Goal: Check status

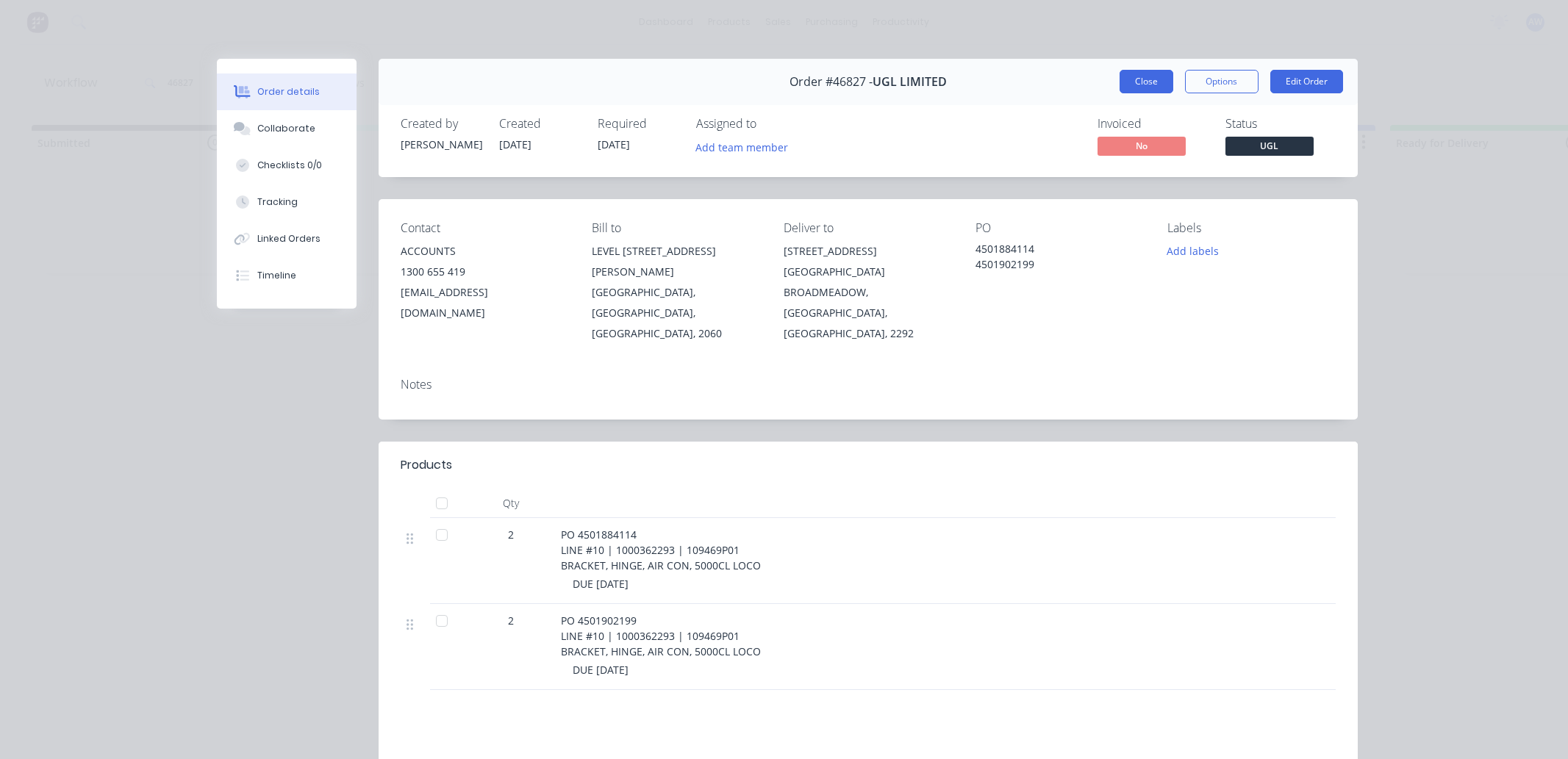
scroll to position [0, 884]
click at [1143, 83] on button "Close" at bounding box center [1146, 81] width 54 height 24
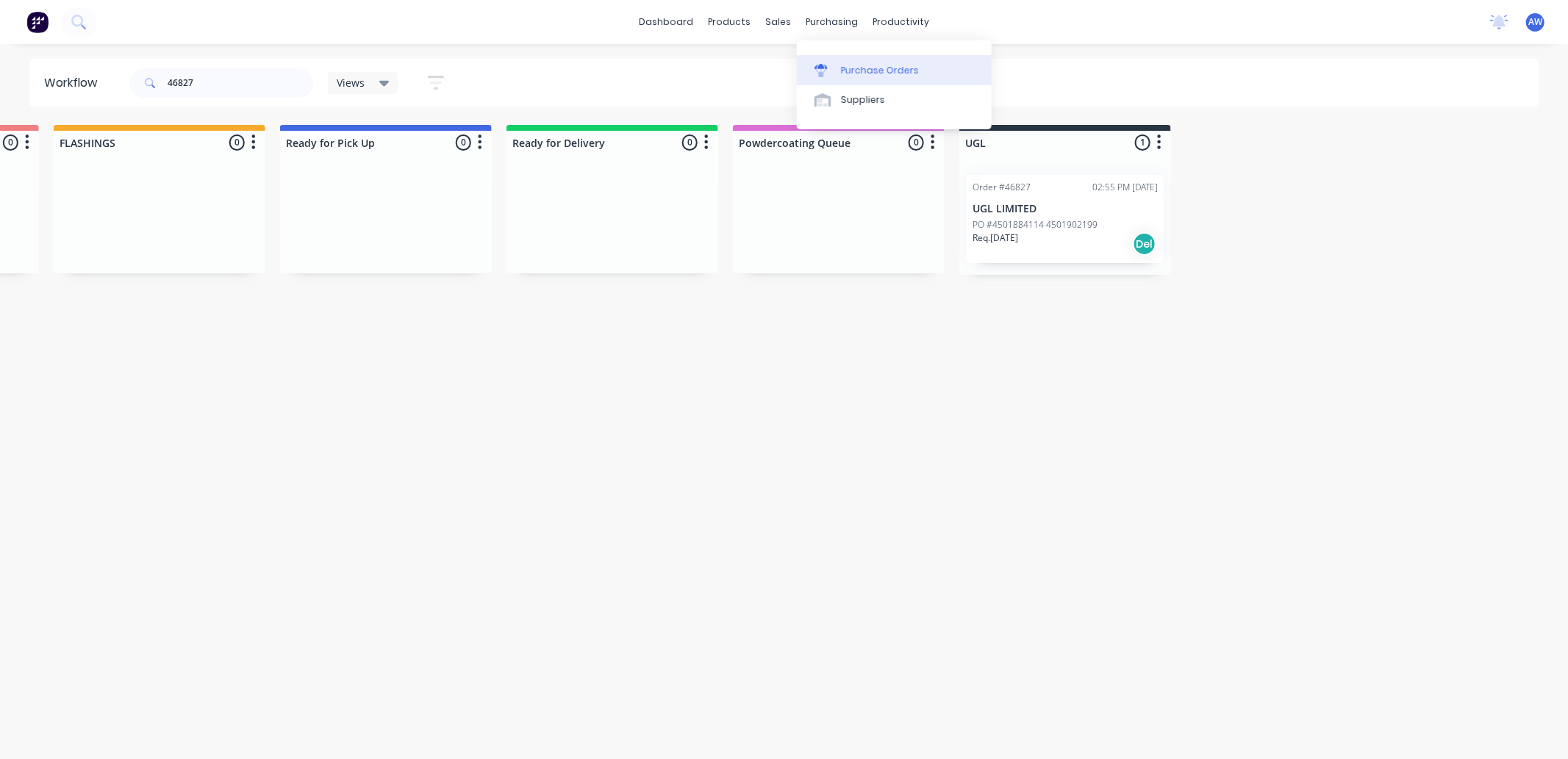
click at [844, 66] on div "Purchase Orders" at bounding box center [879, 70] width 78 height 13
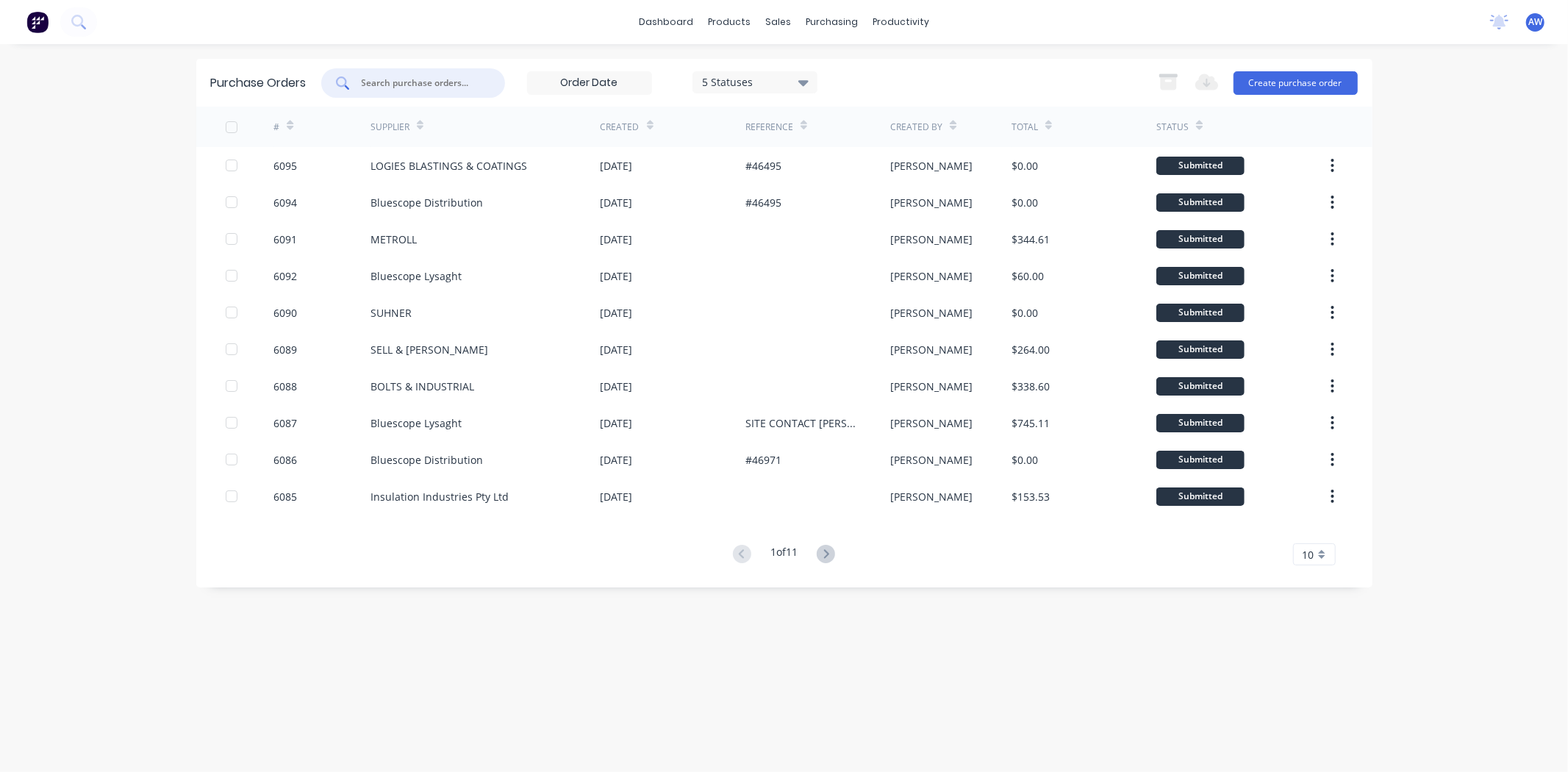
click at [405, 86] on input "text" at bounding box center [421, 83] width 122 height 15
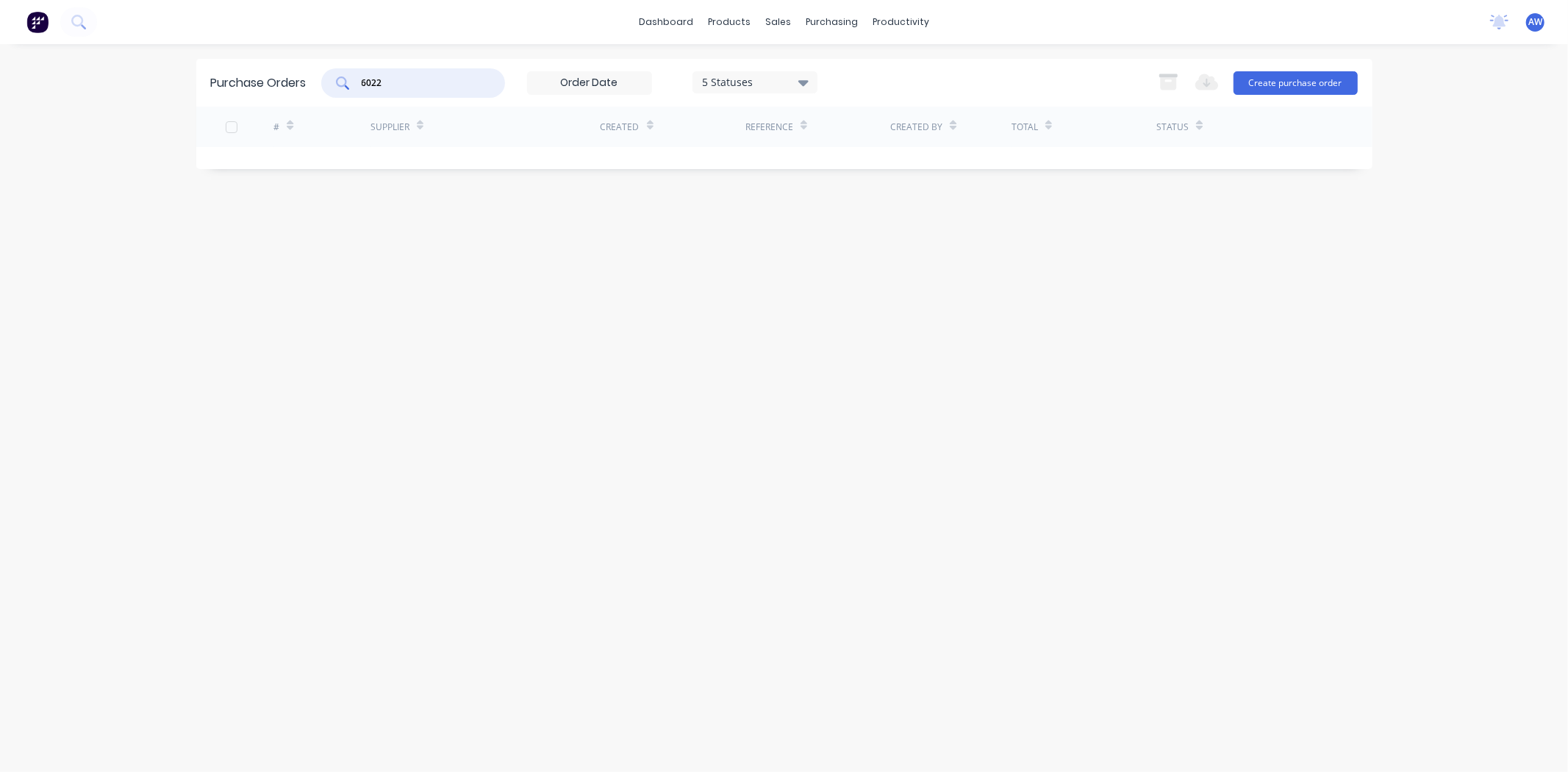
type input "6022"
click at [802, 89] on icon at bounding box center [803, 82] width 10 height 16
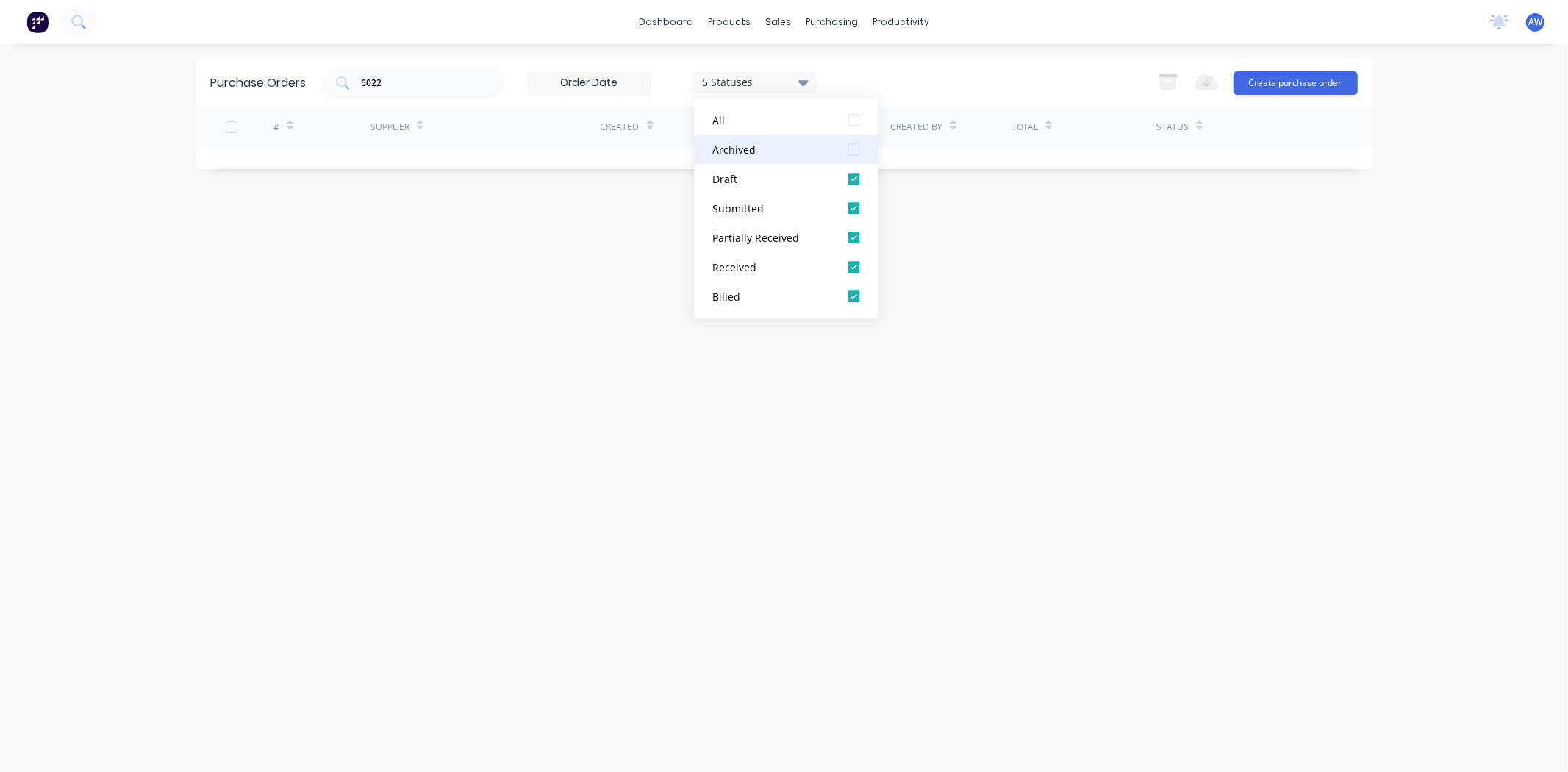
click at [759, 151] on div "Archived" at bounding box center [771, 150] width 117 height 15
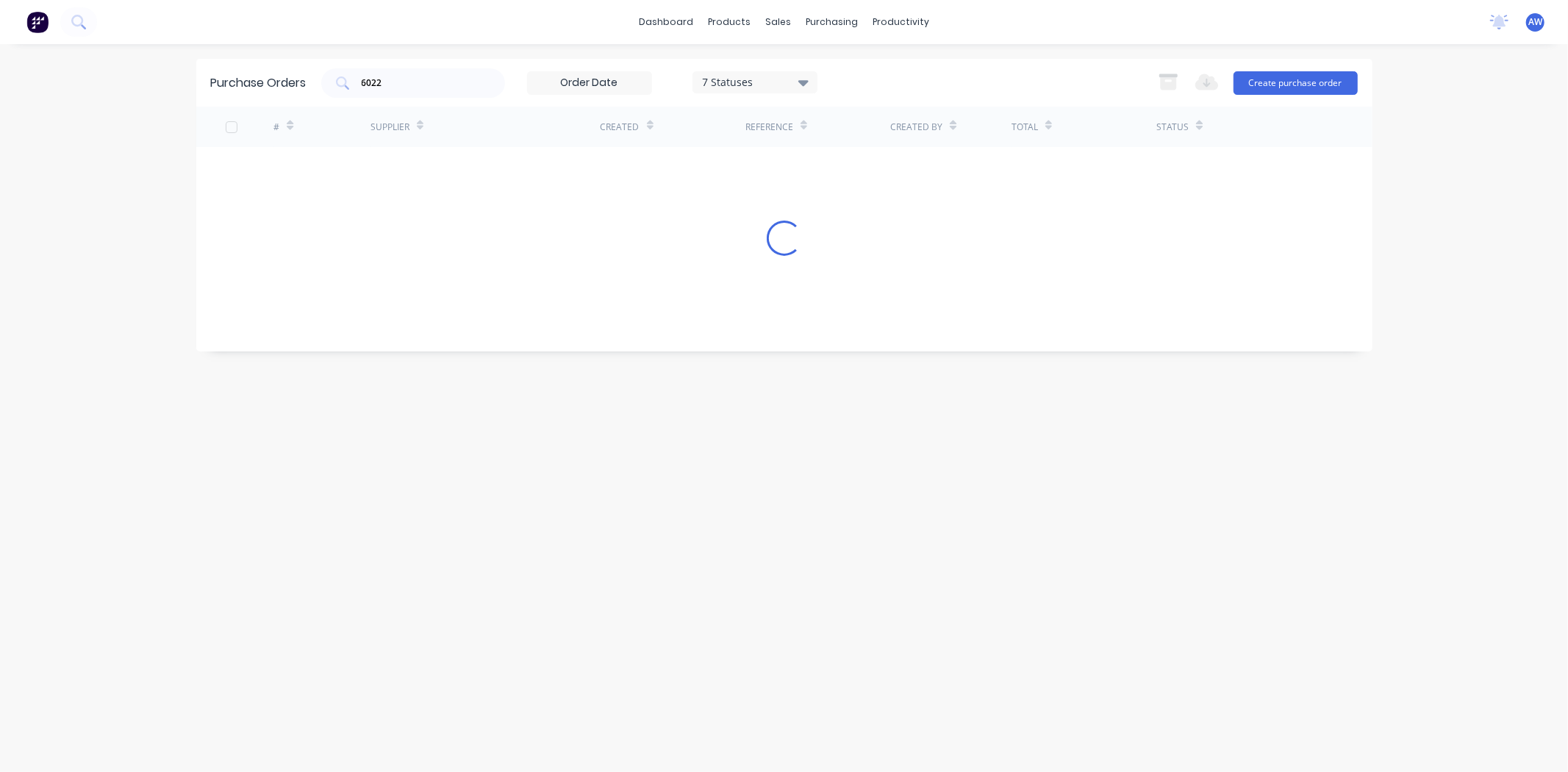
click at [597, 196] on div "Purchase Orders 6022 7 Statuses 7 Statuses Export to Excel (XLSX) Create purcha…" at bounding box center [785, 409] width 1176 height 699
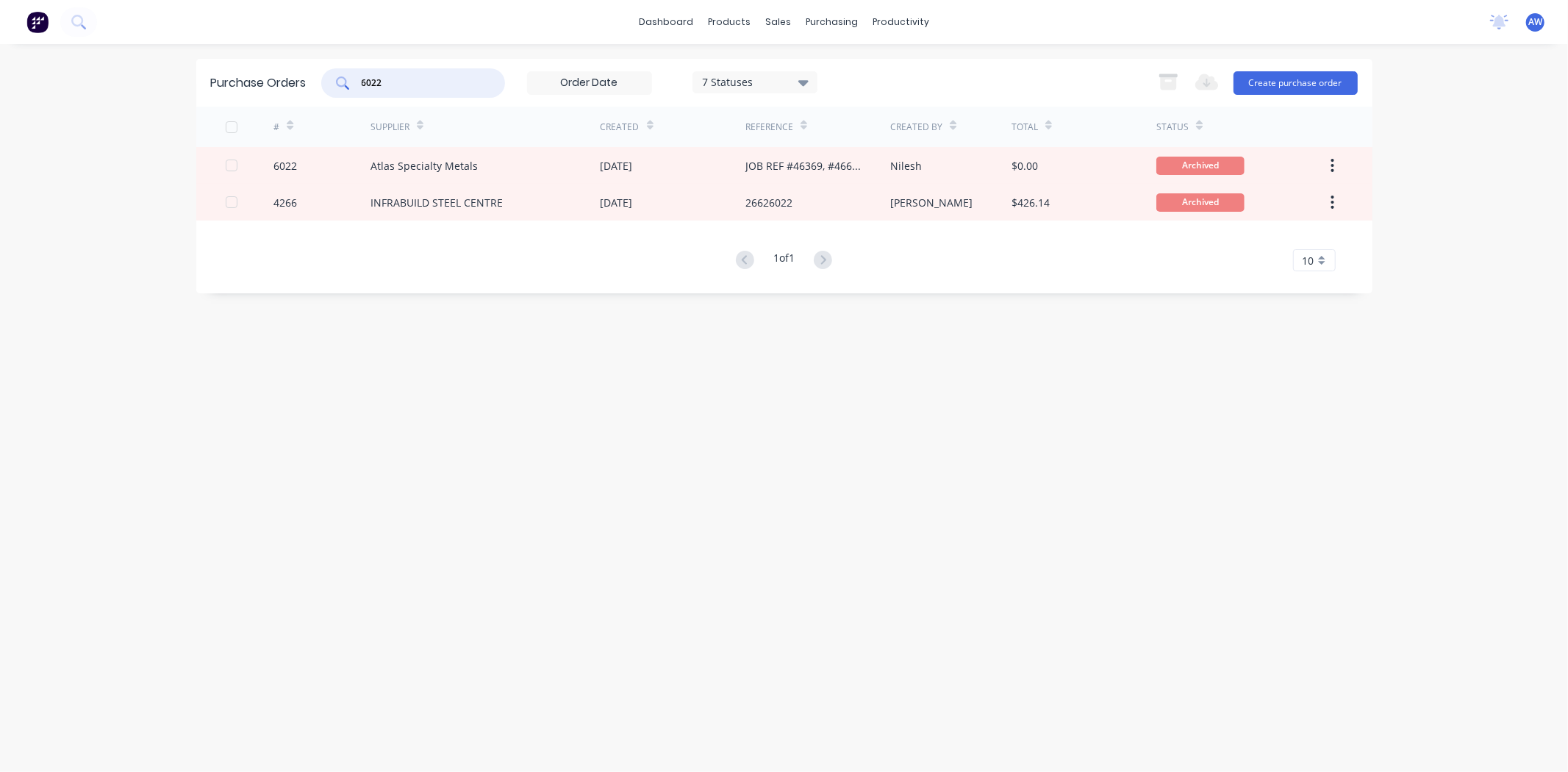
drag, startPoint x: 397, startPoint y: 84, endPoint x: 295, endPoint y: 77, distance: 102.2
click at [296, 77] on div "Purchase Orders 6022 7 Statuses 7 Statuses Export to Excel (XLSX) Create purcha…" at bounding box center [785, 83] width 1176 height 48
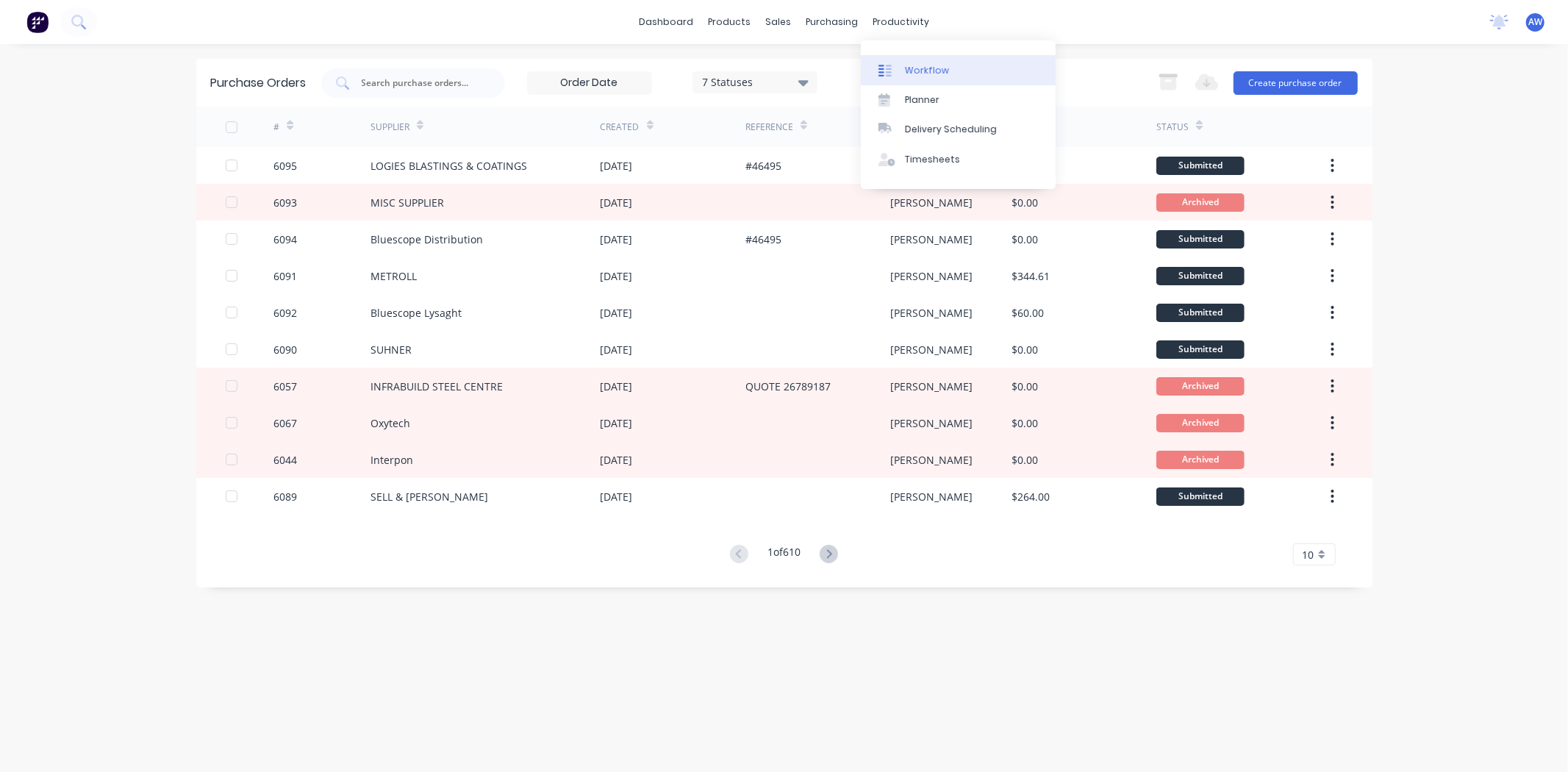
click at [917, 69] on div "Workflow" at bounding box center [927, 70] width 44 height 13
